Goal: Task Accomplishment & Management: Use online tool/utility

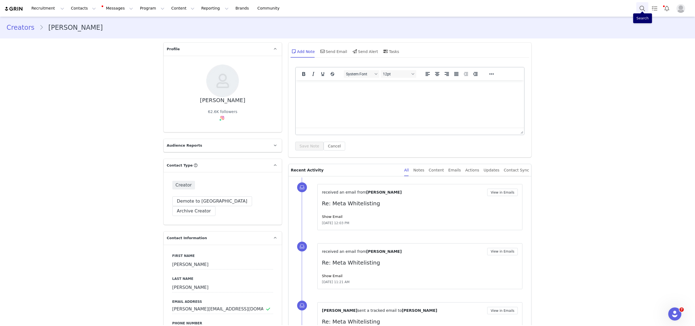
click at [642, 9] on button "Search" at bounding box center [643, 8] width 12 height 12
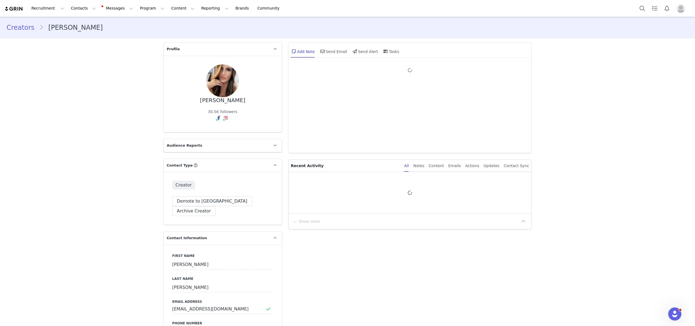
type input "+1 (United States)"
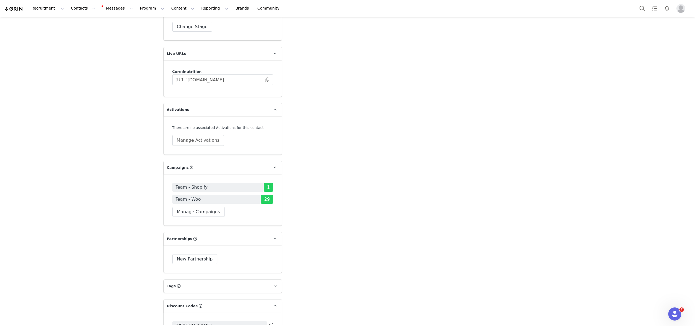
scroll to position [1052, 0]
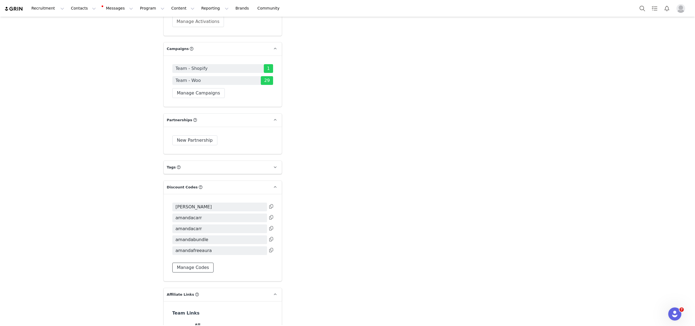
click at [184, 263] on button "Manage Codes" at bounding box center [193, 268] width 42 height 10
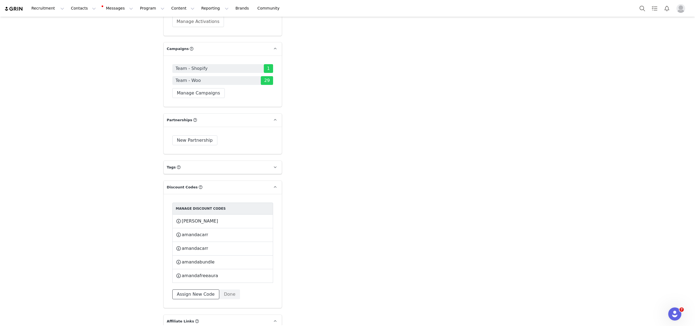
click at [194, 290] on button "Assign New Code" at bounding box center [195, 295] width 47 height 10
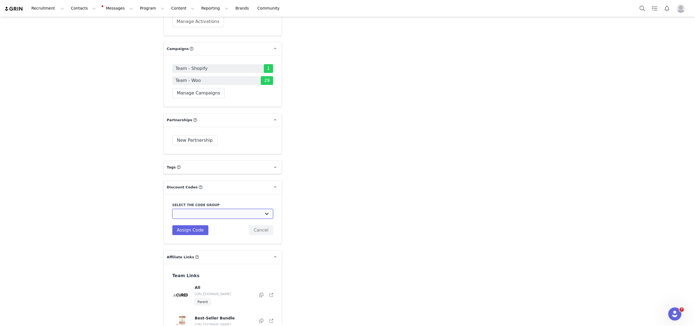
click at [207, 209] on select "CURED Nutrition - WooCommerce: Team CURED Nutrition - WooCommerce: Ambassadors …" at bounding box center [222, 214] width 101 height 10
select select "10009912"
click at [172, 209] on select "CURED Nutrition - WooCommerce: Team CURED Nutrition - WooCommerce: Ambassadors …" at bounding box center [222, 214] width 101 height 10
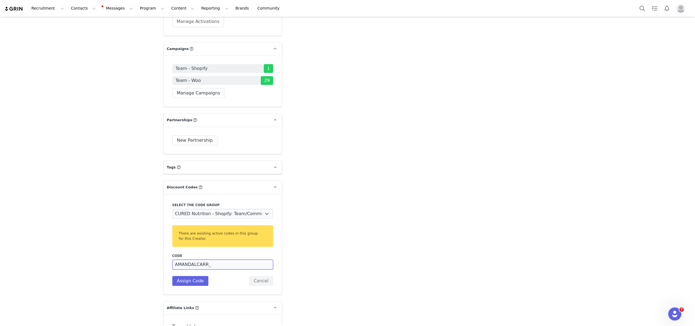
click at [215, 260] on input "AMANDALCARR_" at bounding box center [222, 265] width 101 height 10
type input "amandafreeserenity"
click at [183, 276] on button "Assign Code" at bounding box center [190, 281] width 36 height 10
click at [194, 276] on button "Assign Code" at bounding box center [190, 281] width 36 height 10
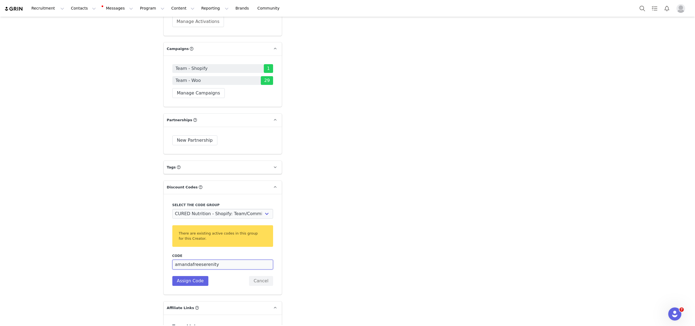
click at [202, 260] on input "amandafreeserenity" at bounding box center [222, 265] width 101 height 10
click at [255, 276] on button "Cancel" at bounding box center [261, 281] width 24 height 10
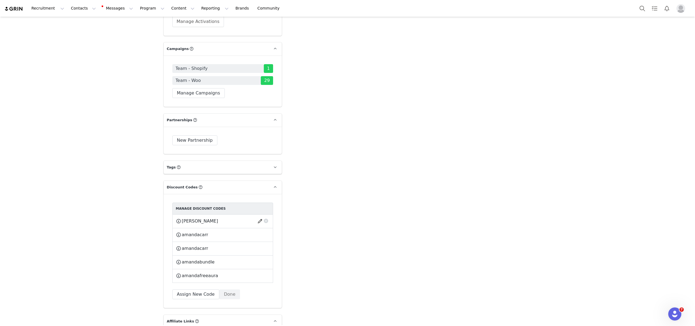
scroll to position [1078, 0]
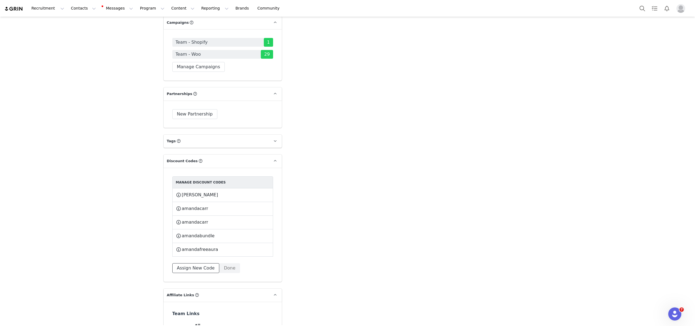
click at [199, 263] on button "Assign New Code" at bounding box center [195, 268] width 47 height 10
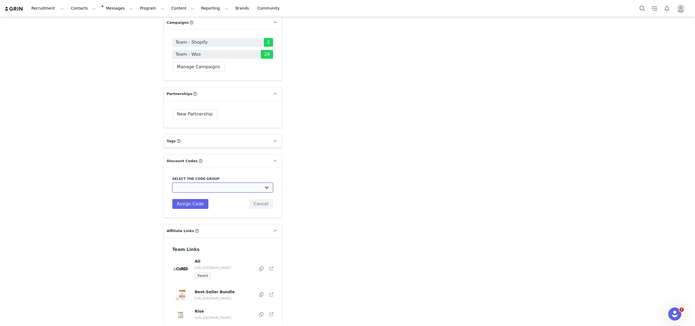
click at [203, 183] on select "CURED Nutrition - WooCommerce: Team CURED Nutrition - WooCommerce: Ambassadors …" at bounding box center [222, 188] width 101 height 10
select select "10009912"
click at [172, 183] on select "CURED Nutrition - WooCommerce: Team CURED Nutrition - WooCommerce: Ambassadors …" at bounding box center [222, 188] width 101 height 10
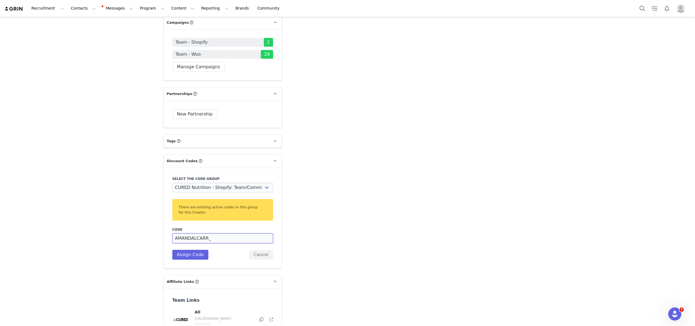
click at [190, 234] on input "AMANDALCARR_" at bounding box center [222, 239] width 101 height 10
type input "amandacfreeserenity"
click at [176, 215] on div "Select the code group CURED Nutrition - WooCommerce: Team CURED Nutrition - Woo…" at bounding box center [223, 218] width 118 height 101
click at [178, 250] on button "Assign Code" at bounding box center [190, 255] width 36 height 10
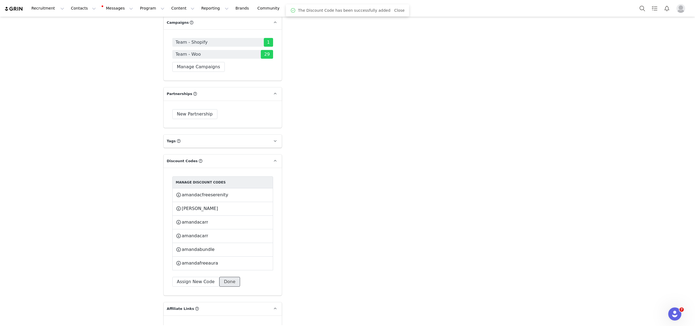
click at [231, 277] on button "Done" at bounding box center [229, 282] width 21 height 10
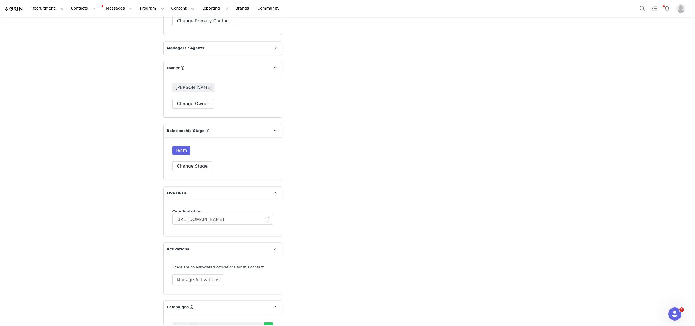
scroll to position [0, 0]
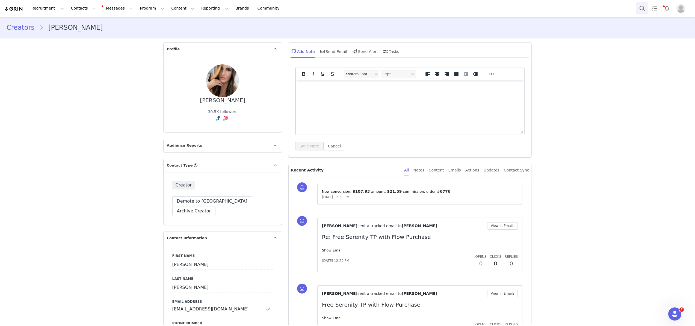
click at [641, 7] on button "Search" at bounding box center [643, 8] width 12 height 12
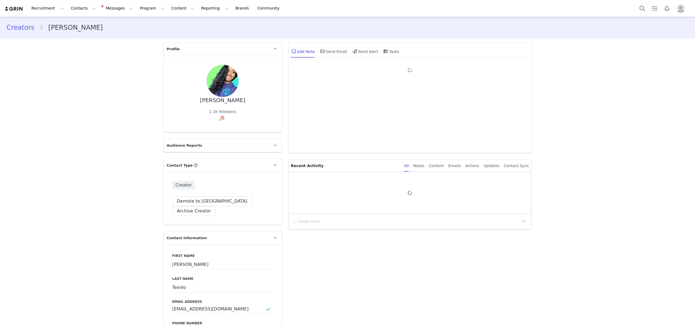
type input "+1 ([GEOGRAPHIC_DATA])"
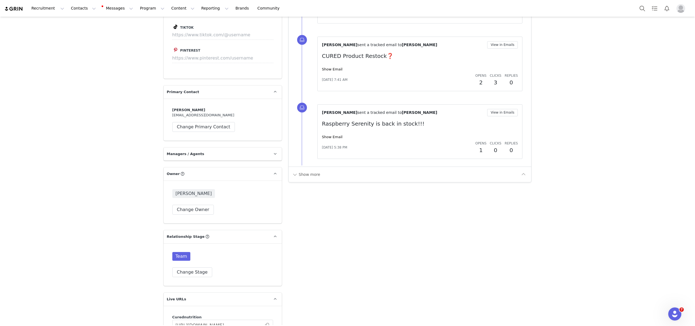
scroll to position [575, 0]
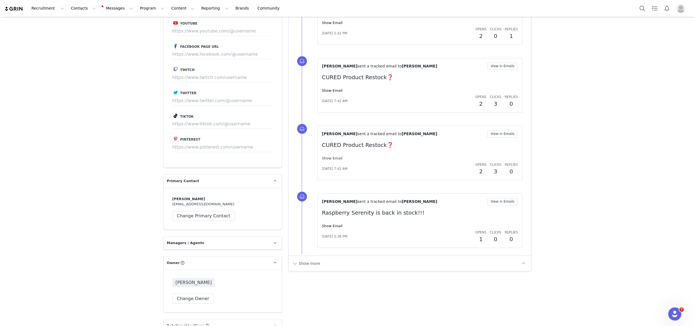
click at [331, 157] on link "Show Email" at bounding box center [332, 158] width 20 height 4
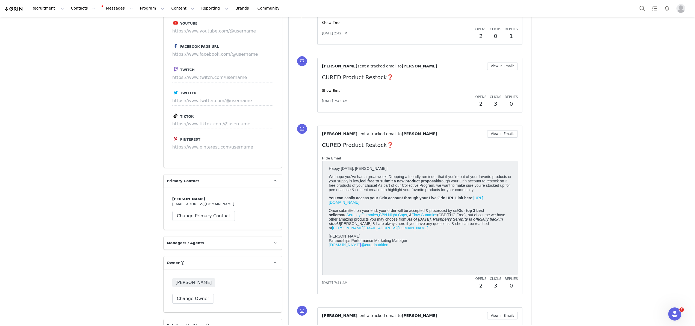
scroll to position [0, 0]
click at [330, 157] on link "Hide Email" at bounding box center [331, 158] width 19 height 4
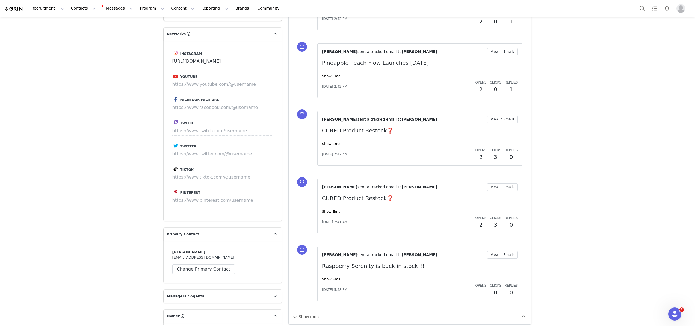
scroll to position [521, 0]
click at [333, 143] on link "Show Email" at bounding box center [332, 144] width 20 height 4
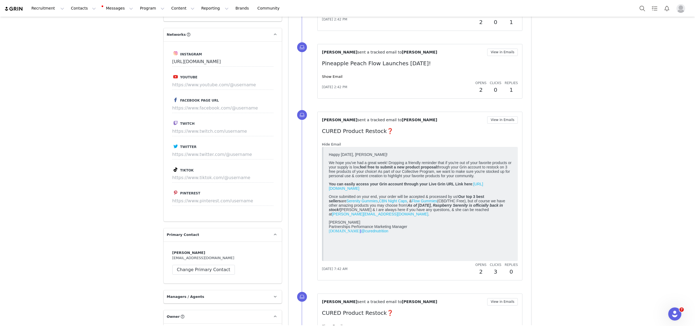
scroll to position [0, 0]
click at [333, 145] on link "Hide Email" at bounding box center [331, 144] width 19 height 4
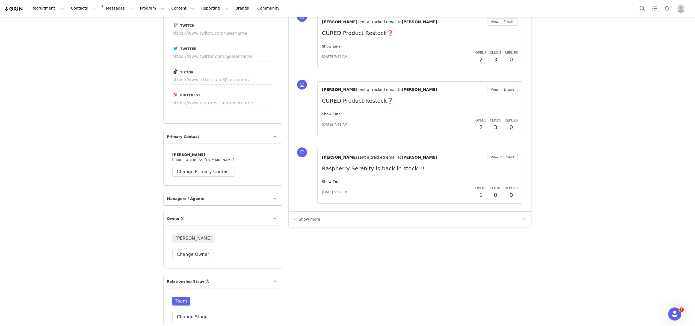
scroll to position [651, 0]
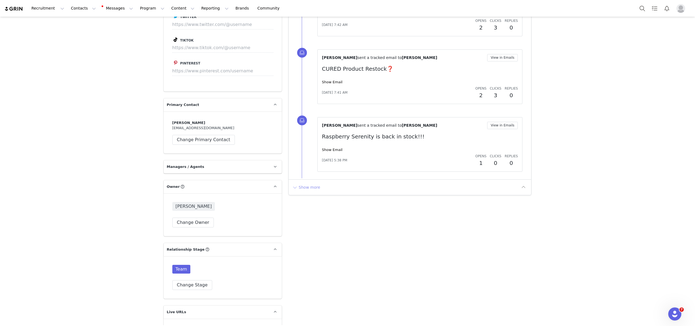
click at [301, 190] on button "Show more" at bounding box center [306, 187] width 29 height 9
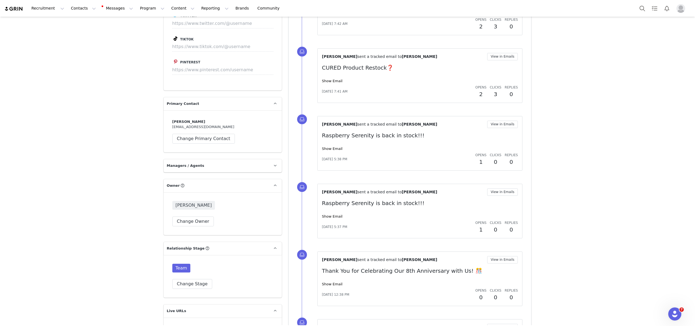
scroll to position [848, 0]
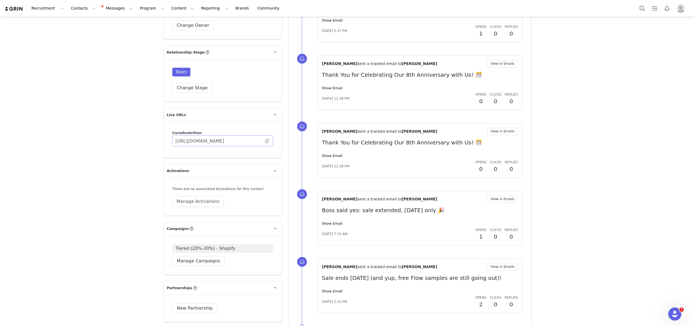
click at [264, 141] on span at bounding box center [266, 141] width 5 height 0
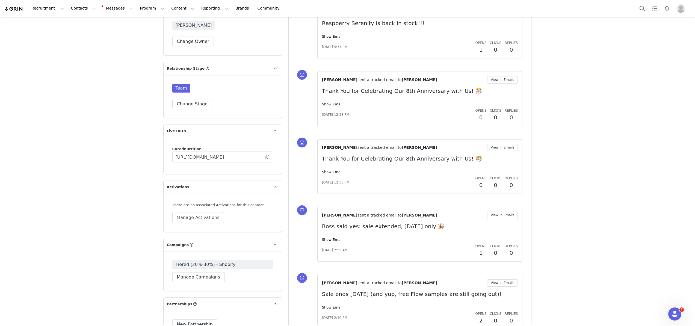
scroll to position [0, 0]
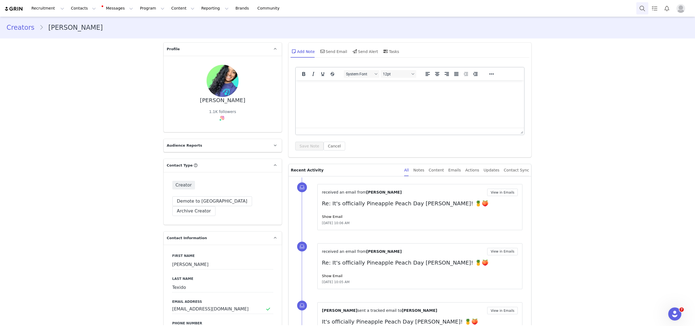
click at [642, 7] on button "Search" at bounding box center [643, 8] width 12 height 12
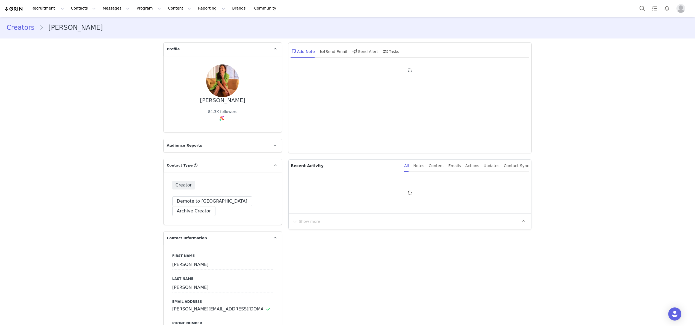
type input "+1 (United States)"
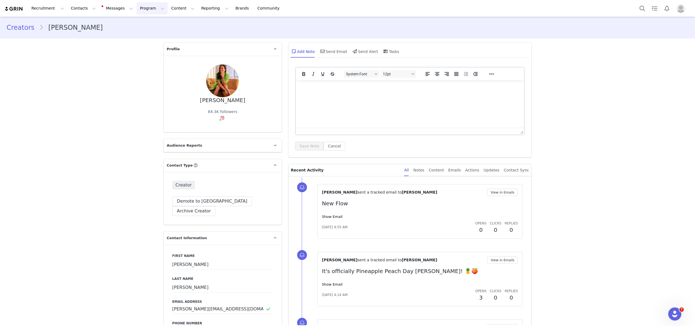
click at [144, 13] on button "Program Program" at bounding box center [152, 8] width 31 height 12
click at [151, 37] on p "Campaigns" at bounding box center [143, 34] width 21 height 6
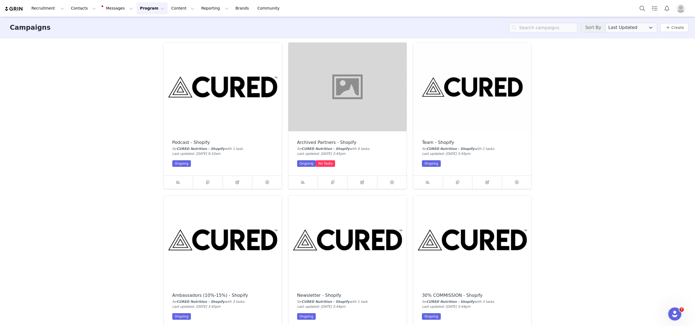
click at [491, 242] on img at bounding box center [472, 240] width 118 height 89
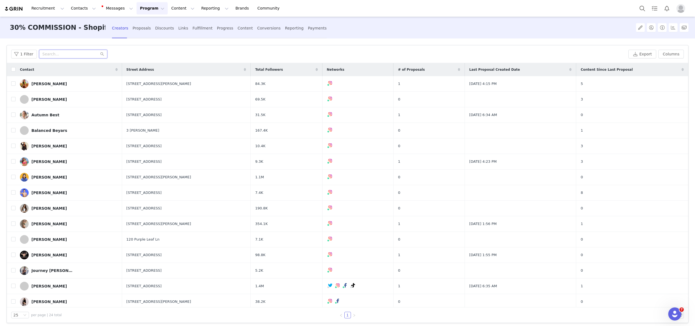
click at [53, 55] on input "text" at bounding box center [73, 54] width 68 height 9
click at [15, 84] on input "checkbox" at bounding box center [13, 83] width 4 height 4
checkbox input "true"
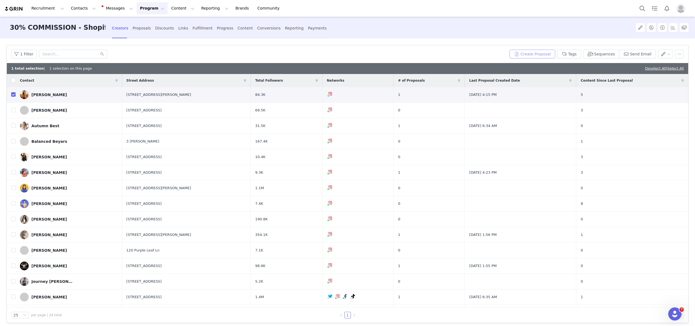
click at [543, 52] on button "Create Proposal" at bounding box center [532, 54] width 45 height 9
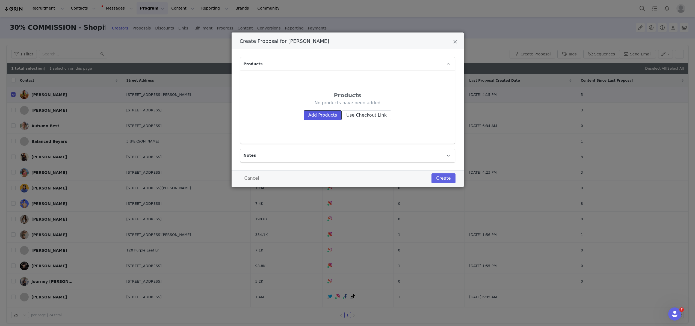
click at [333, 113] on button "Add Products" at bounding box center [323, 115] width 38 height 10
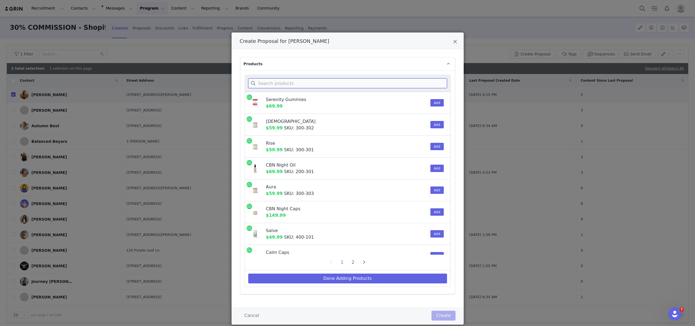
click at [292, 82] on input "Create Proposal for Amanda Escarcega" at bounding box center [347, 83] width 199 height 10
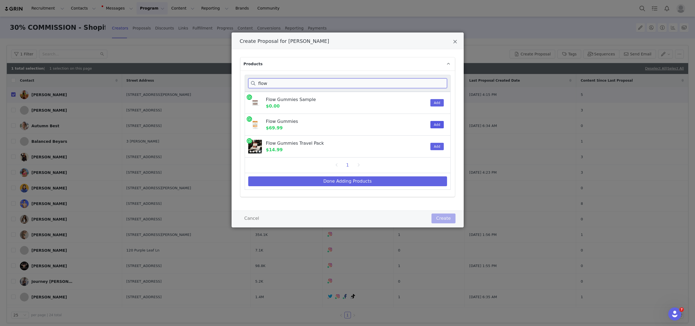
type input "flow"
click at [439, 127] on button "Add" at bounding box center [437, 124] width 13 height 7
click at [367, 185] on button "Done Adding Products" at bounding box center [347, 181] width 199 height 10
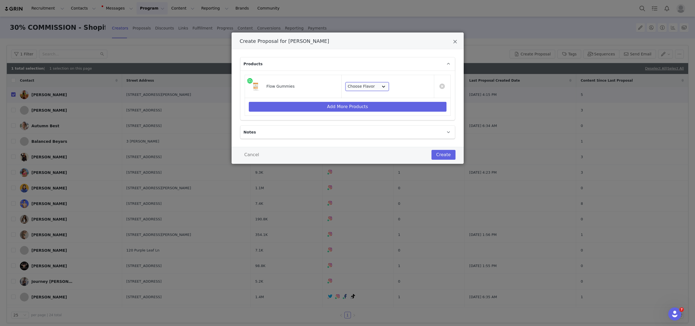
click at [367, 86] on select "Choose Flavor Apple Pineapple Peach" at bounding box center [368, 86] width 44 height 9
select select "28772202"
click at [346, 82] on select "Choose Flavor Apple Pineapple Peach" at bounding box center [368, 86] width 44 height 9
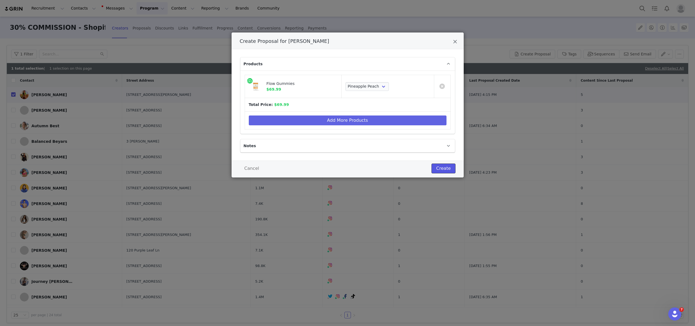
click at [439, 167] on button "Create" at bounding box center [444, 169] width 24 height 10
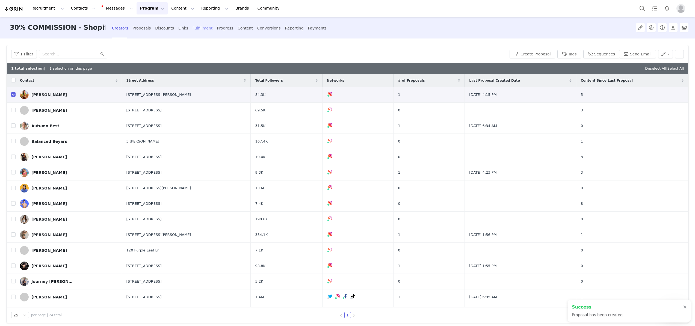
click at [194, 28] on div "Fulfillment" at bounding box center [203, 28] width 20 height 14
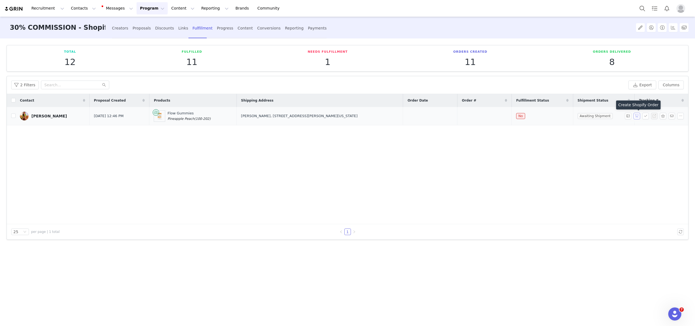
click at [640, 118] on button "button" at bounding box center [637, 116] width 7 height 7
click at [646, 116] on button "button" at bounding box center [646, 116] width 7 height 7
